Goal: Transaction & Acquisition: Purchase product/service

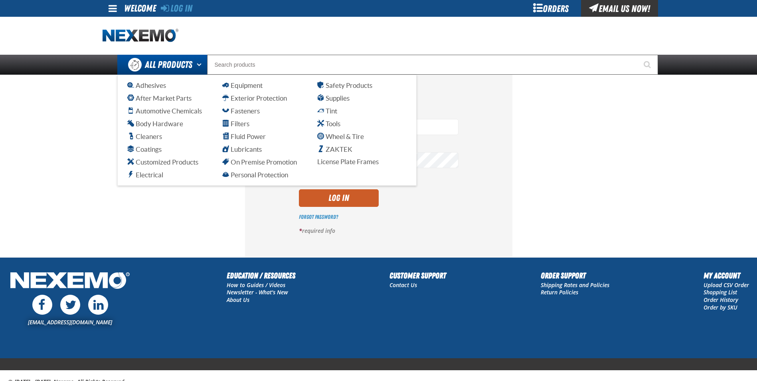
click at [193, 69] on link "All Products" at bounding box center [162, 65] width 90 height 20
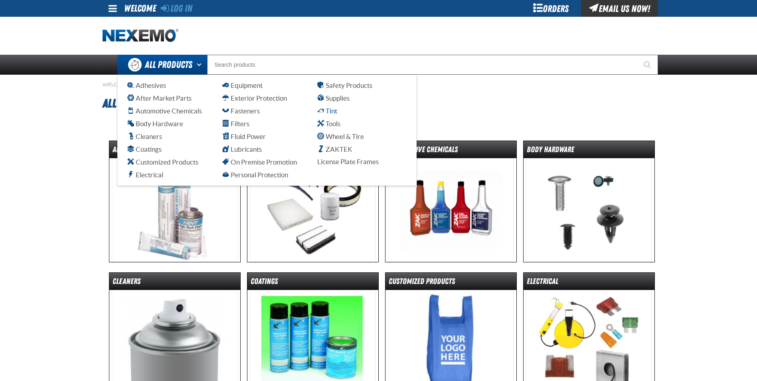
click at [332, 111] on span "Tint" at bounding box center [327, 111] width 20 height 8
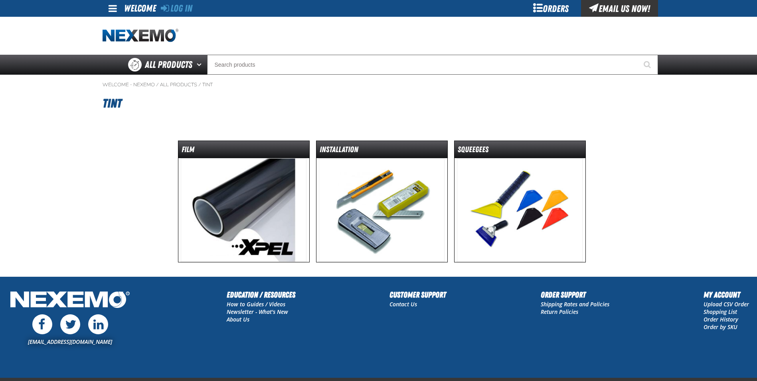
click at [518, 180] on img at bounding box center [520, 210] width 126 height 104
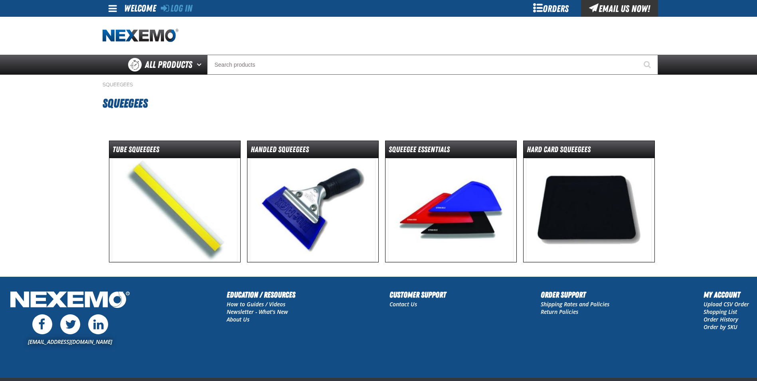
click at [423, 205] on img at bounding box center [451, 210] width 126 height 104
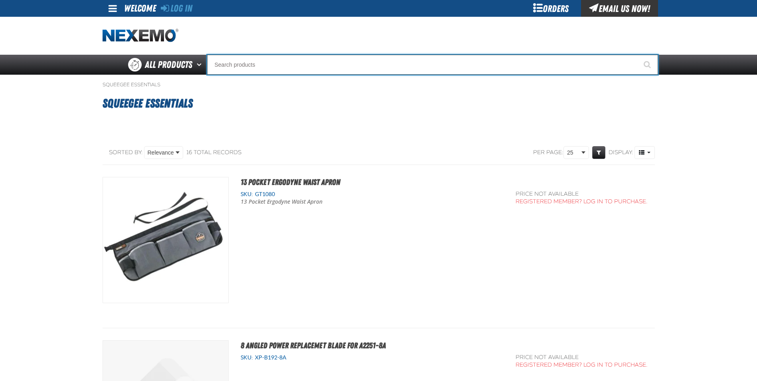
click at [237, 69] on input "Search" at bounding box center [432, 65] width 451 height 20
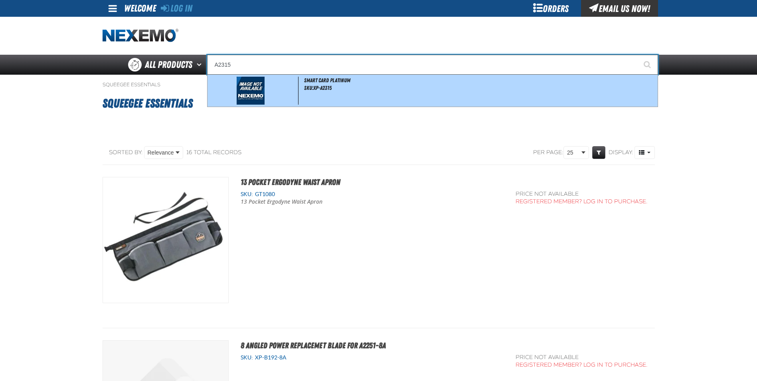
click at [322, 83] on span "Smart Card Platinum" at bounding box center [327, 80] width 46 height 6
type input "Smart Card Platinum"
